Goal: Navigation & Orientation: Find specific page/section

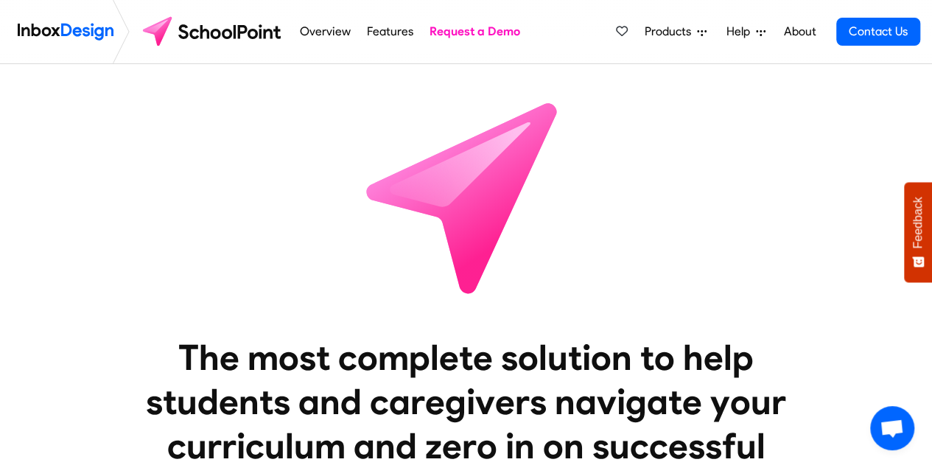
click at [261, 30] on img at bounding box center [213, 31] width 155 height 35
